Goal: Information Seeking & Learning: Check status

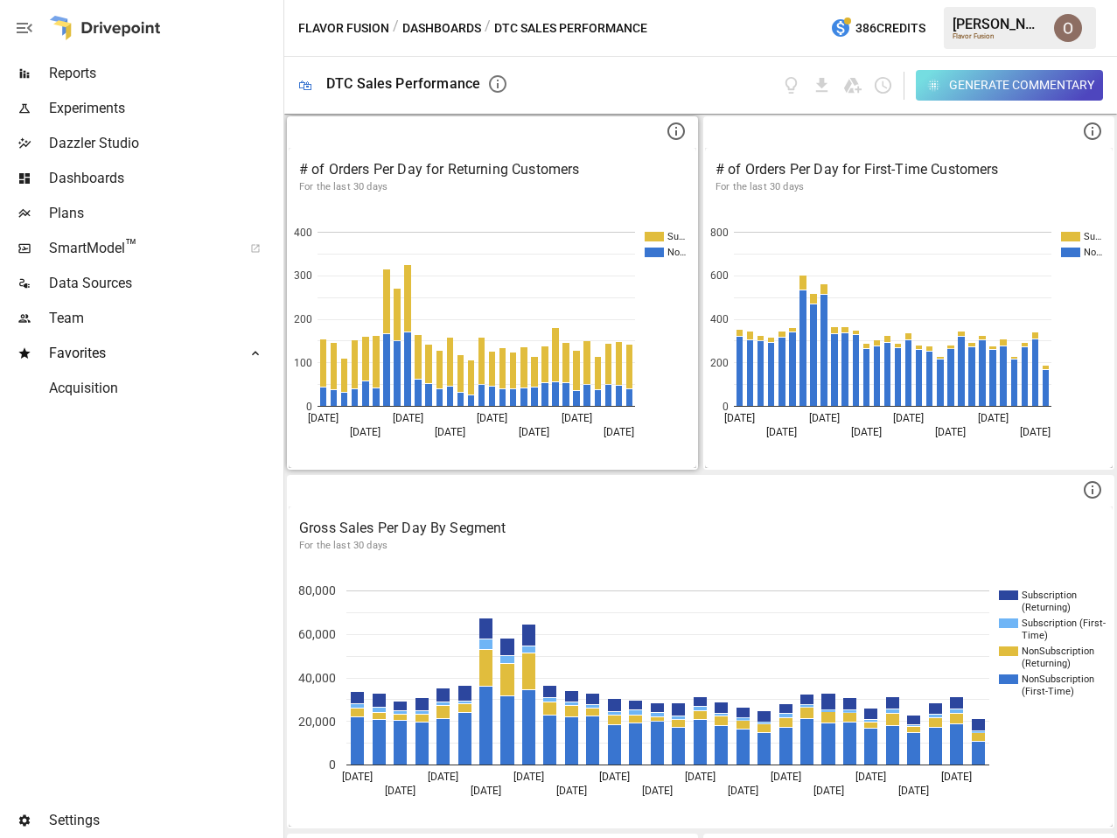
click at [539, 198] on div "# of Orders Per Day for Returning Customers For the last 30 days" at bounding box center [492, 177] width 407 height 58
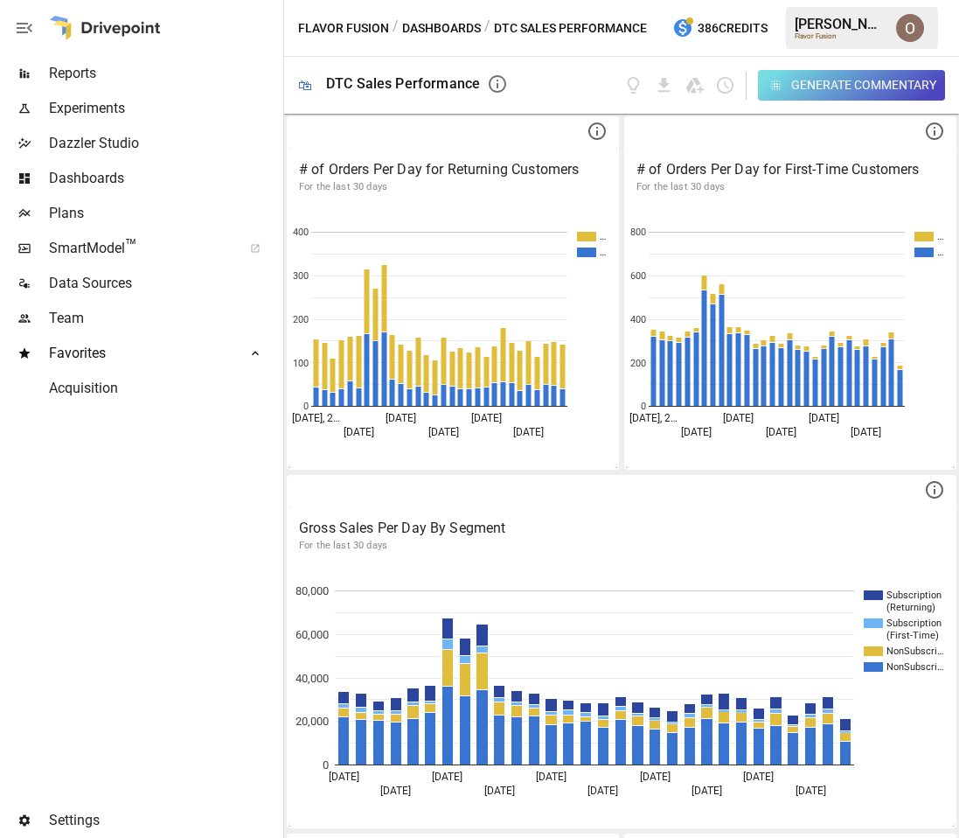
click at [869, 82] on div "Generate Commentary" at bounding box center [863, 85] width 145 height 22
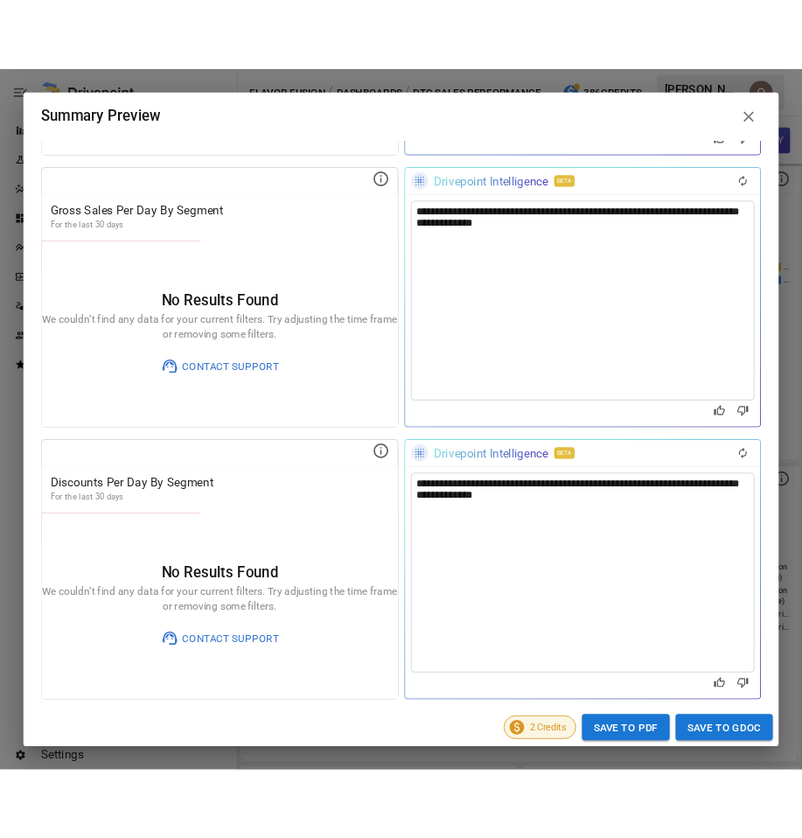
scroll to position [1361, 0]
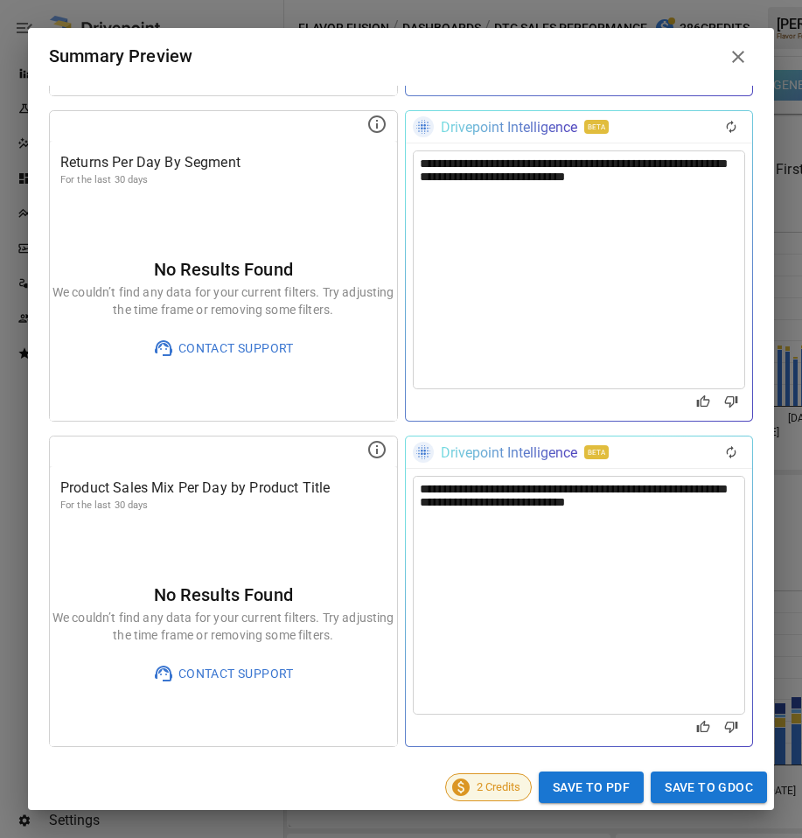
click at [735, 52] on icon at bounding box center [738, 56] width 21 height 21
